Goal: Information Seeking & Learning: Stay updated

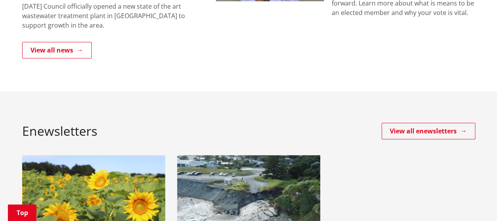
scroll to position [316, 0]
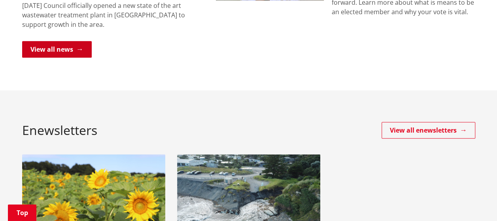
click at [50, 48] on link "View all news" at bounding box center [57, 49] width 70 height 17
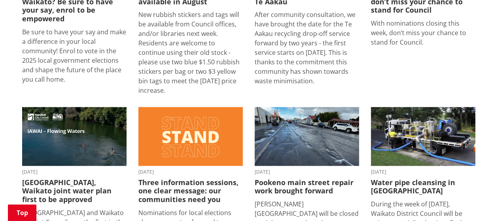
scroll to position [435, 0]
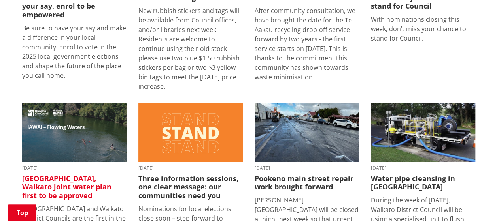
click at [38, 175] on h3 "[GEOGRAPHIC_DATA], Waikato joint water plan first to be approved" at bounding box center [74, 188] width 104 height 26
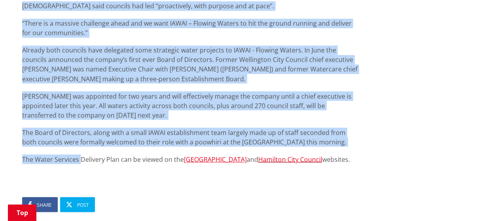
scroll to position [712, 0]
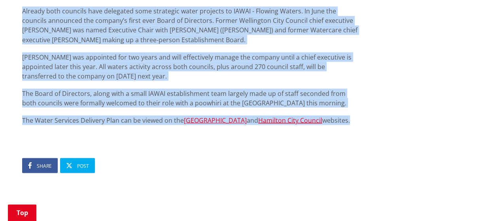
drag, startPoint x: 21, startPoint y: 84, endPoint x: 365, endPoint y: 128, distance: 346.8
copy div "Hamilton City and Waikato District Councils are the first in the country to hav…"
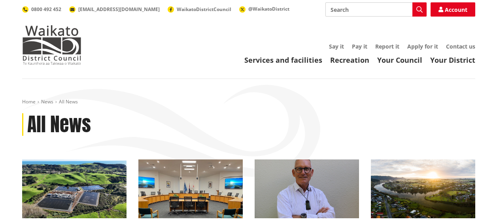
scroll to position [436, 0]
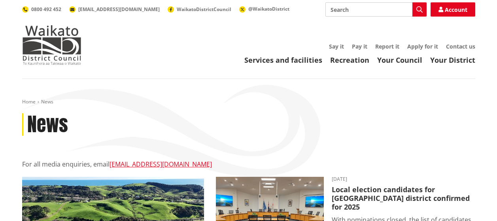
scroll to position [316, 0]
